Goal: Information Seeking & Learning: Learn about a topic

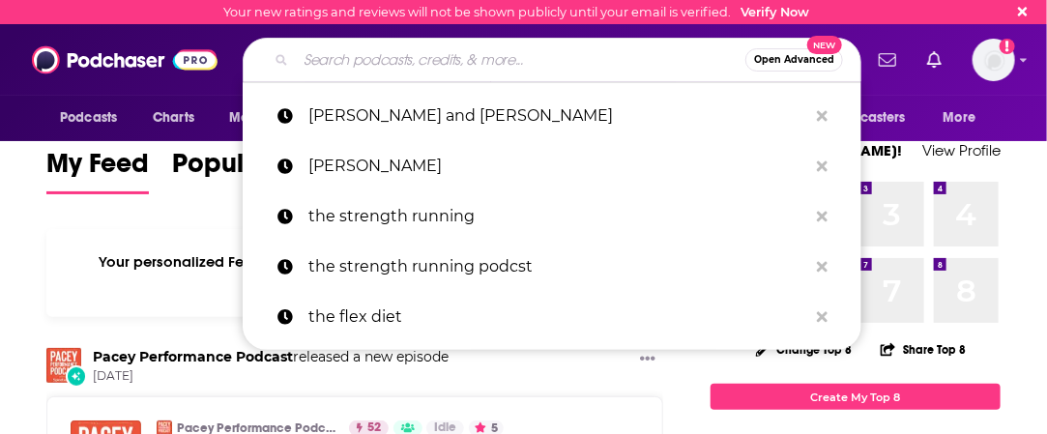
click at [420, 57] on input "Search podcasts, credits, & more..." at bounding box center [521, 59] width 450 height 31
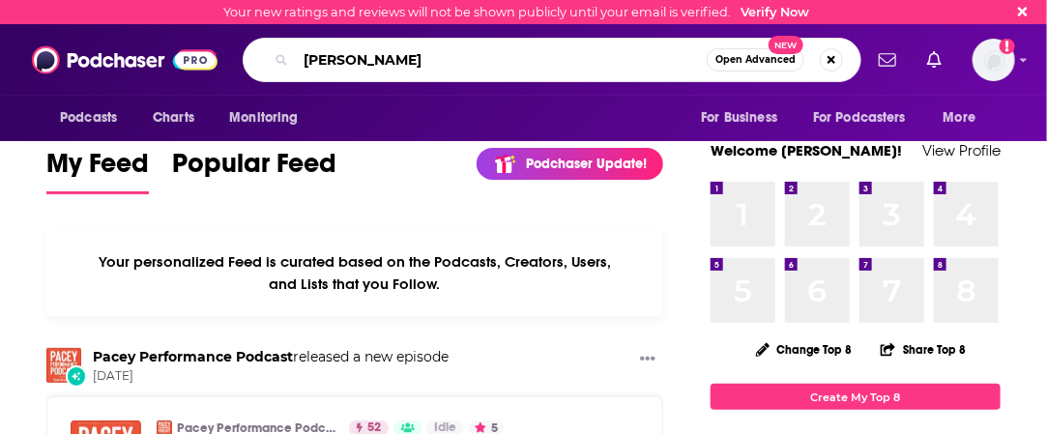
type input "Andrew Coates"
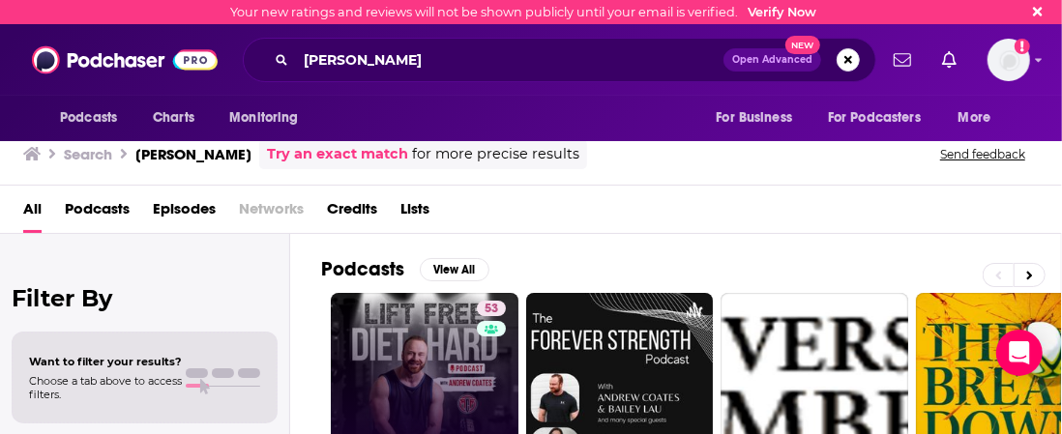
click at [401, 336] on link "53 Lift Free And Diet Hard with Andrew Coates" at bounding box center [425, 387] width 188 height 188
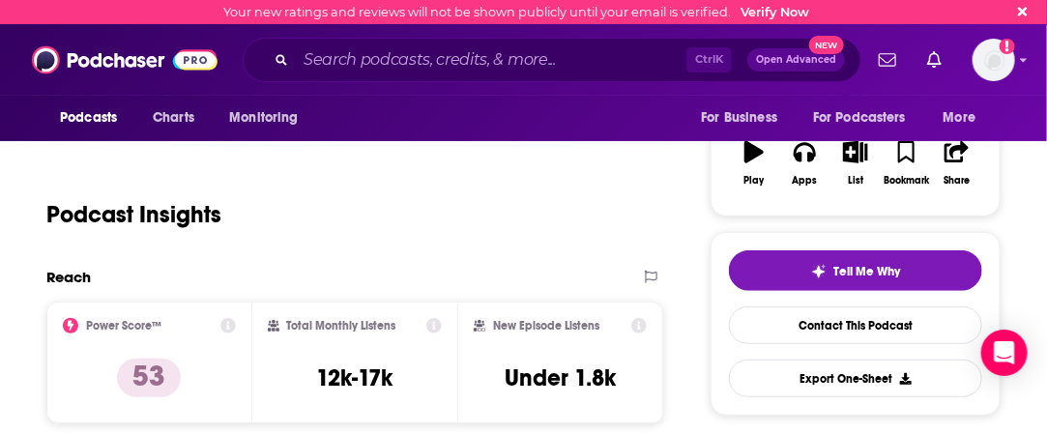
scroll to position [387, 0]
